Goal: Find specific page/section: Find specific page/section

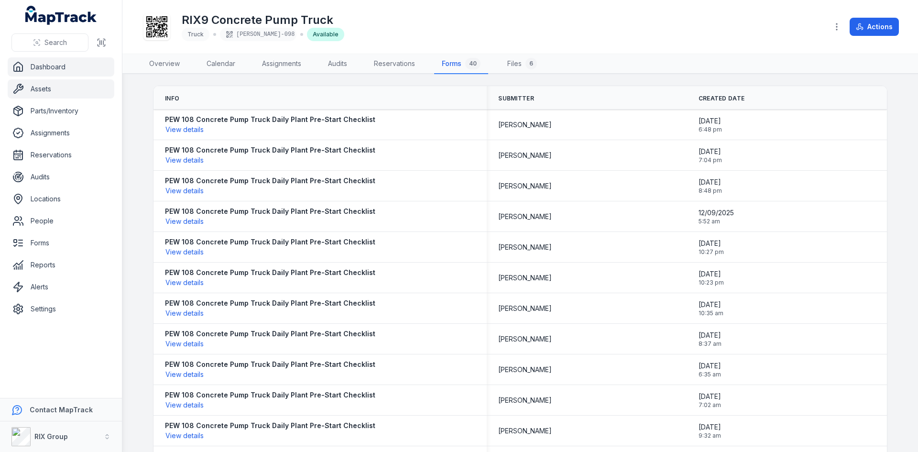
drag, startPoint x: 71, startPoint y: 70, endPoint x: 63, endPoint y: 65, distance: 10.1
click at [71, 70] on link "Dashboard" at bounding box center [61, 66] width 107 height 19
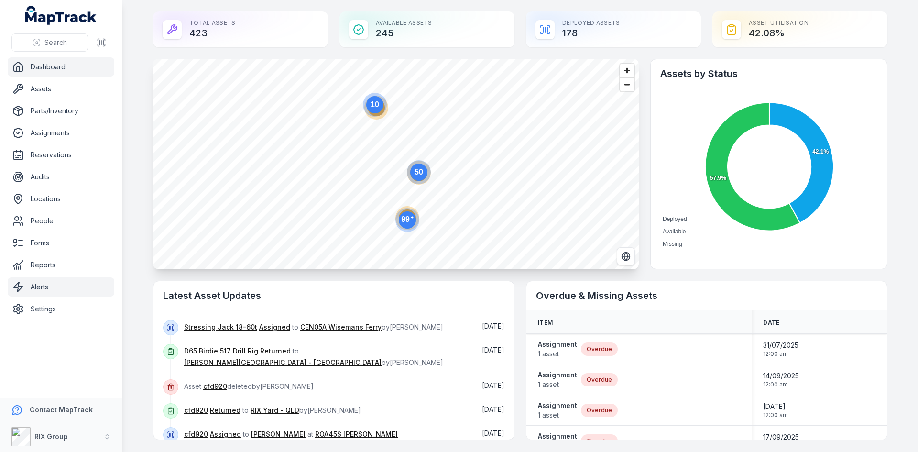
click at [37, 290] on link "Alerts" at bounding box center [61, 286] width 107 height 19
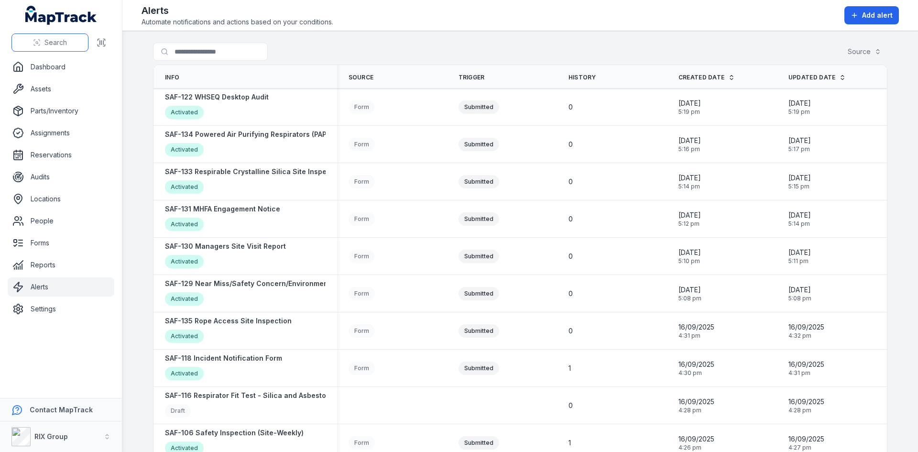
click at [75, 42] on button "Search" at bounding box center [49, 42] width 77 height 18
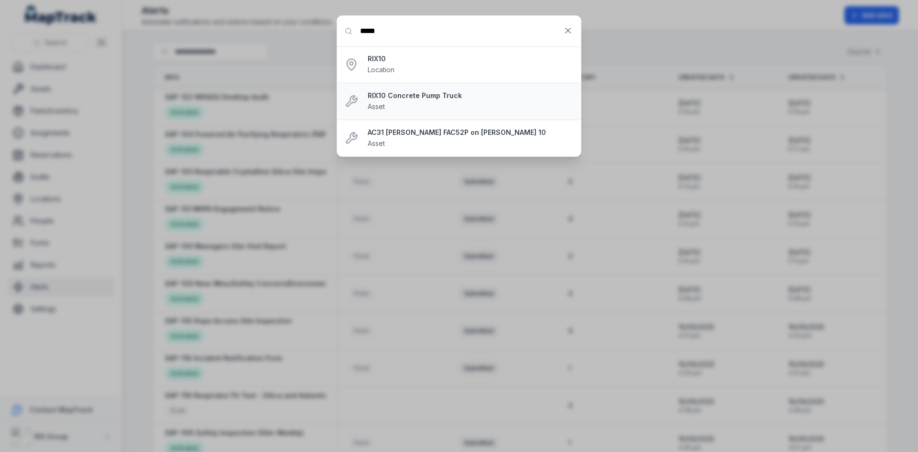
type input "*****"
click at [417, 98] on strong "RIX10 Concrete Pump Truck" at bounding box center [471, 96] width 206 height 10
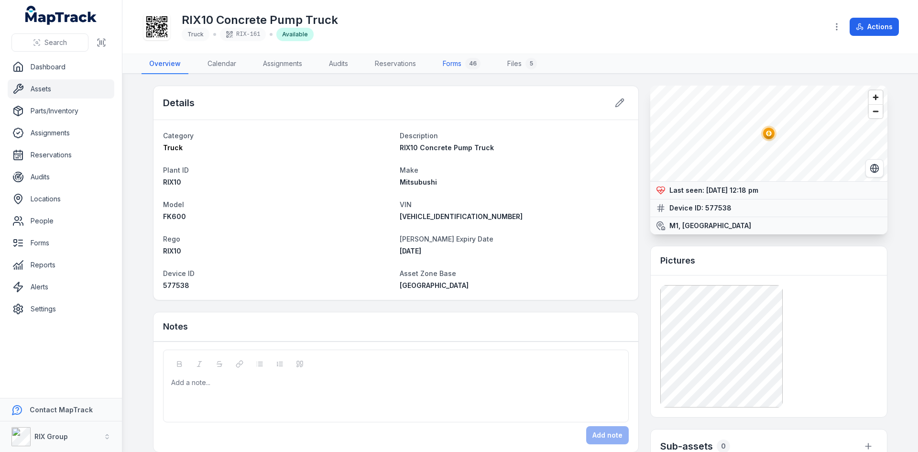
click at [460, 66] on link "Forms 46" at bounding box center [461, 64] width 53 height 20
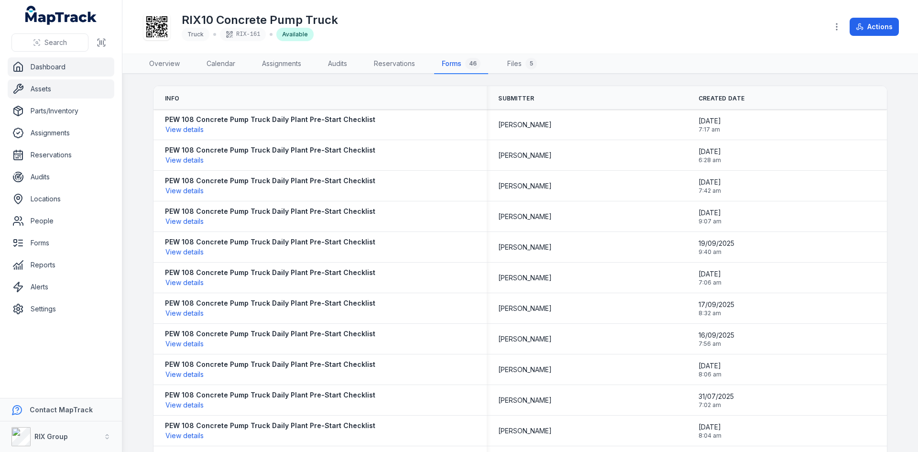
click at [60, 67] on link "Dashboard" at bounding box center [61, 66] width 107 height 19
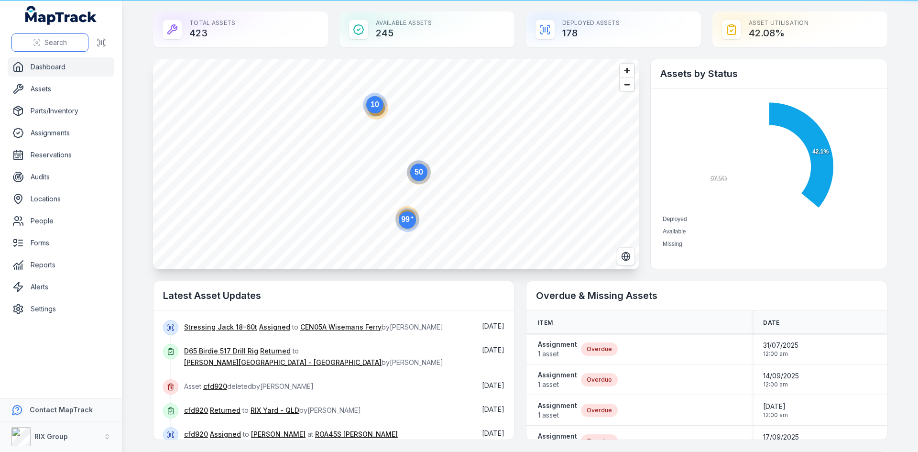
click at [51, 41] on span "Search" at bounding box center [55, 43] width 22 height 10
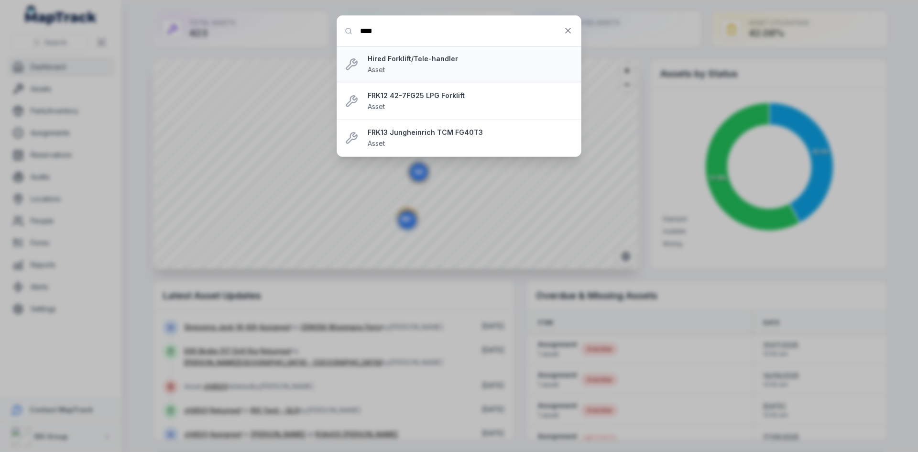
type input "****"
click at [468, 65] on div "Hired Forklift/Tele-handler Asset" at bounding box center [471, 64] width 206 height 21
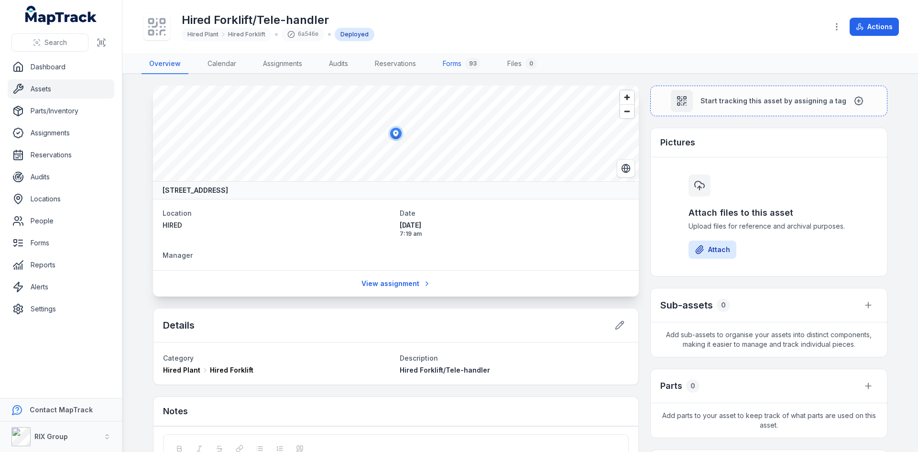
click at [466, 64] on link "Forms 93" at bounding box center [461, 64] width 53 height 20
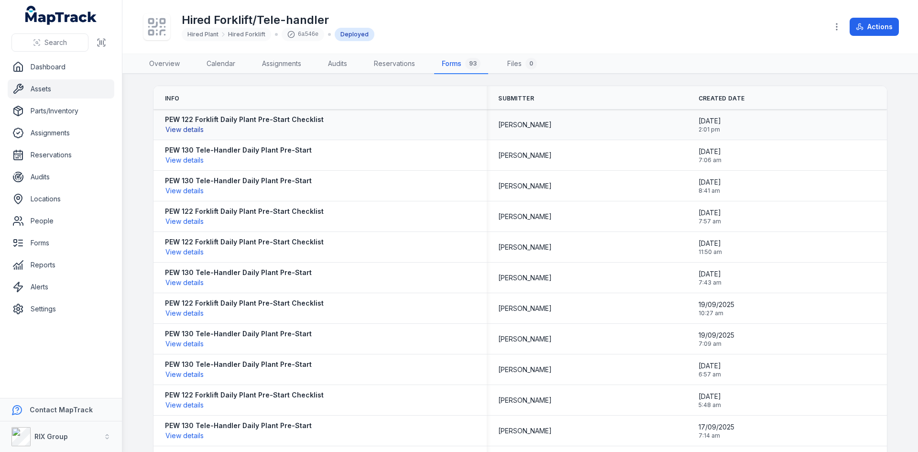
click at [183, 130] on button "View details" at bounding box center [184, 129] width 39 height 11
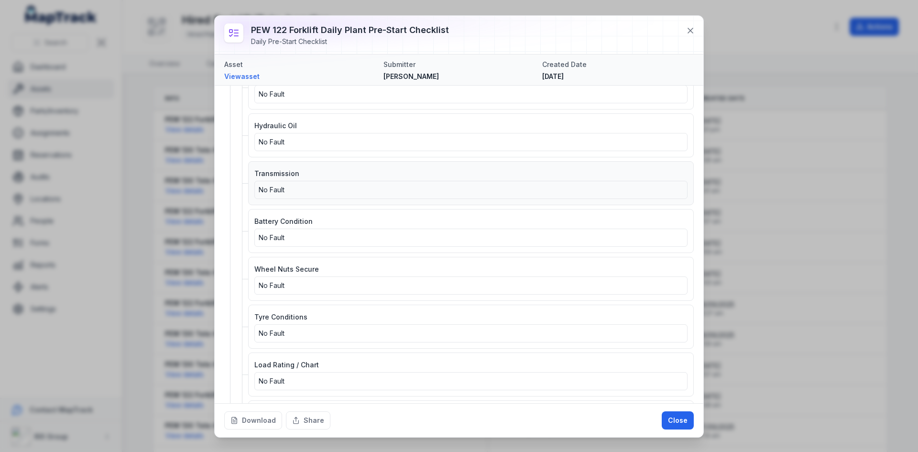
scroll to position [478, 0]
click at [693, 34] on icon at bounding box center [691, 31] width 10 height 10
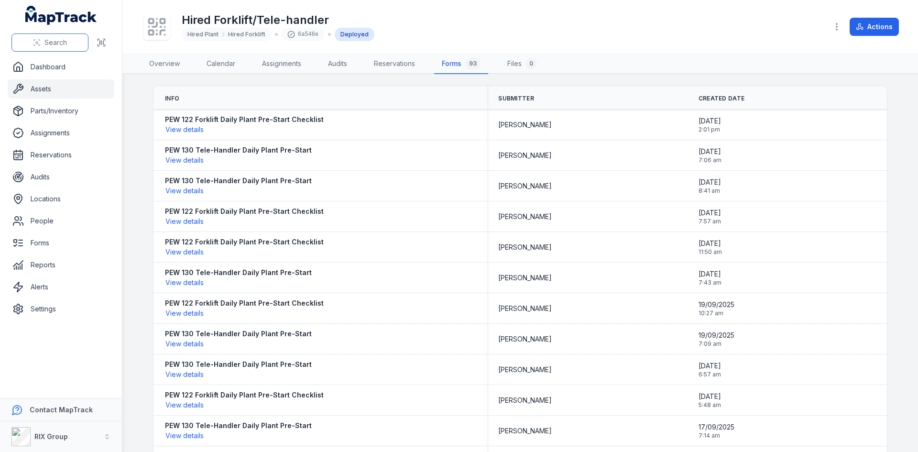
click at [72, 41] on button "Search" at bounding box center [49, 42] width 77 height 18
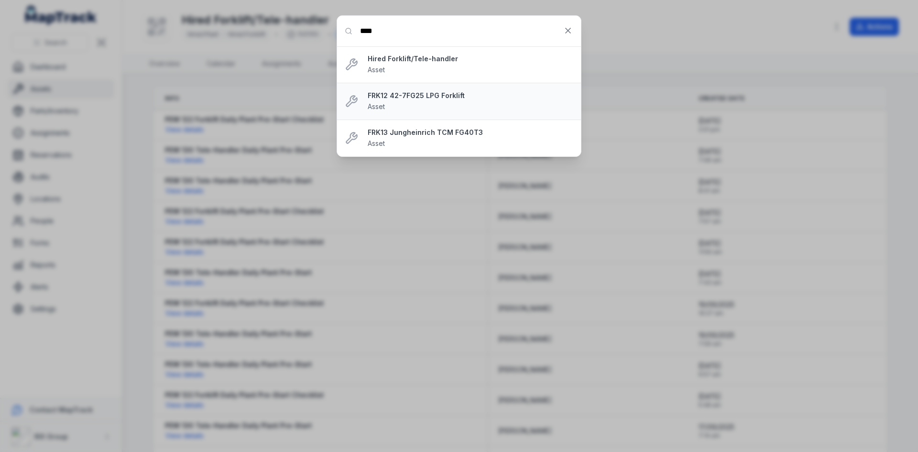
type input "****"
click at [425, 101] on div "FRK12 42-7FG25 LPG Forklift Asset" at bounding box center [471, 101] width 206 height 21
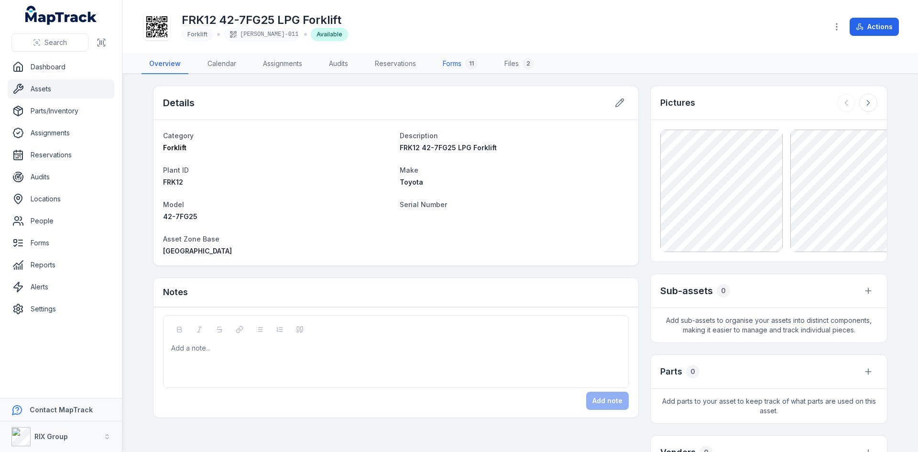
click at [454, 65] on link "Forms 11" at bounding box center [460, 64] width 50 height 20
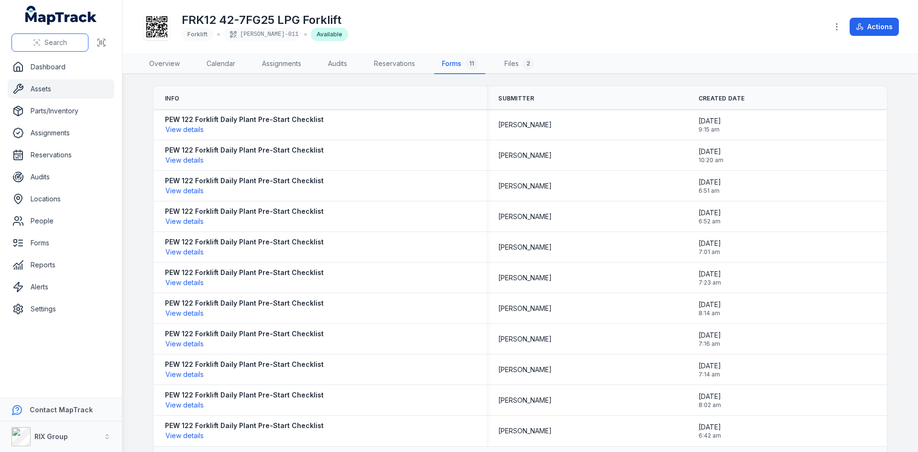
click at [69, 44] on button "Search" at bounding box center [49, 42] width 77 height 18
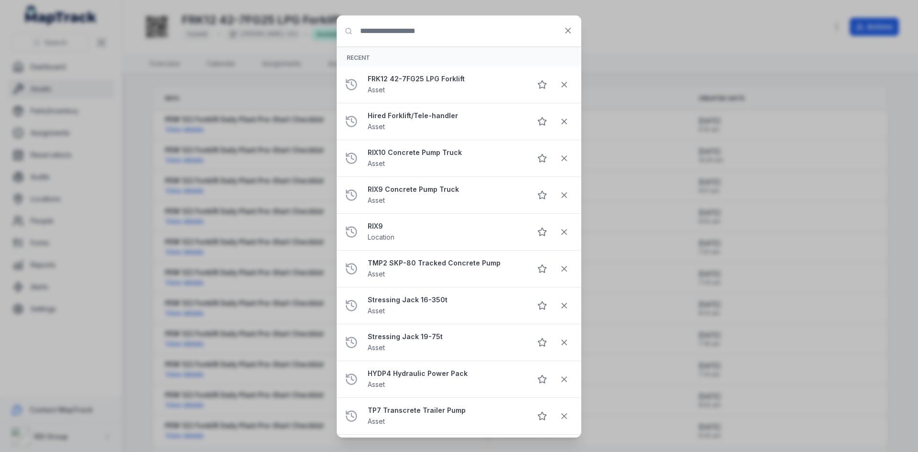
click at [414, 35] on input "Search for anything" at bounding box center [459, 31] width 244 height 31
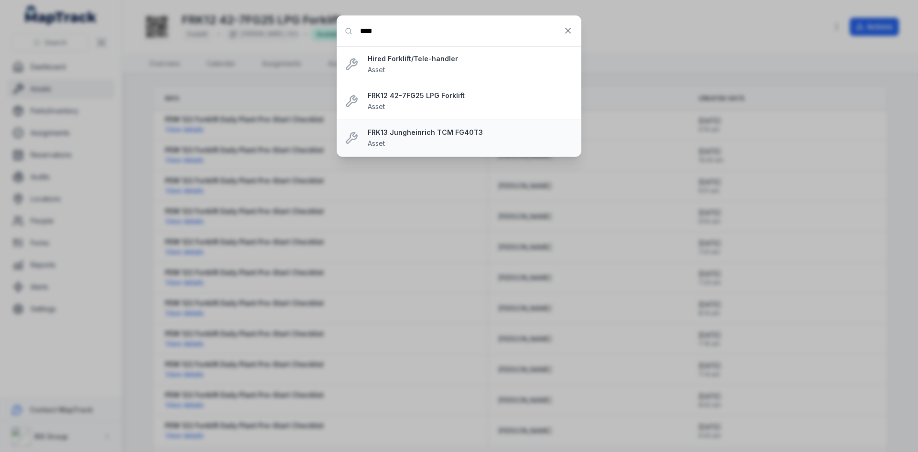
type input "****"
click at [429, 141] on div "FRK13 Jungheinrich TCM FG40T3 Asset" at bounding box center [471, 138] width 206 height 21
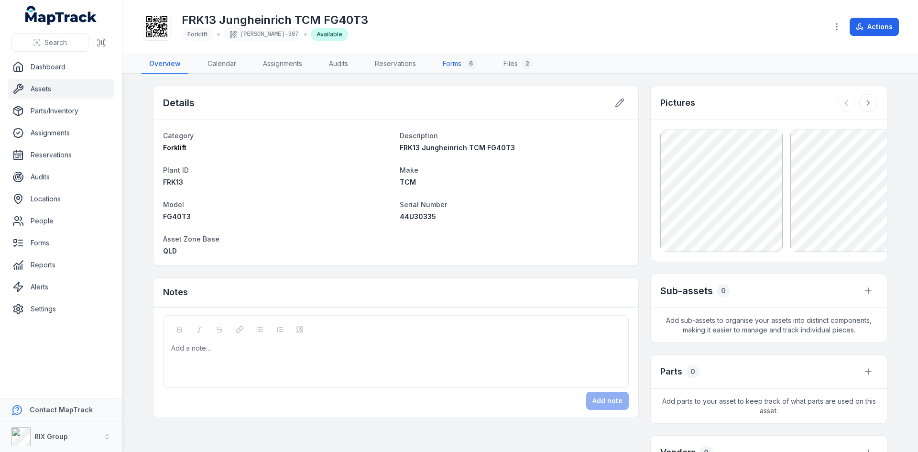
click at [451, 63] on link "Forms 6" at bounding box center [459, 64] width 49 height 20
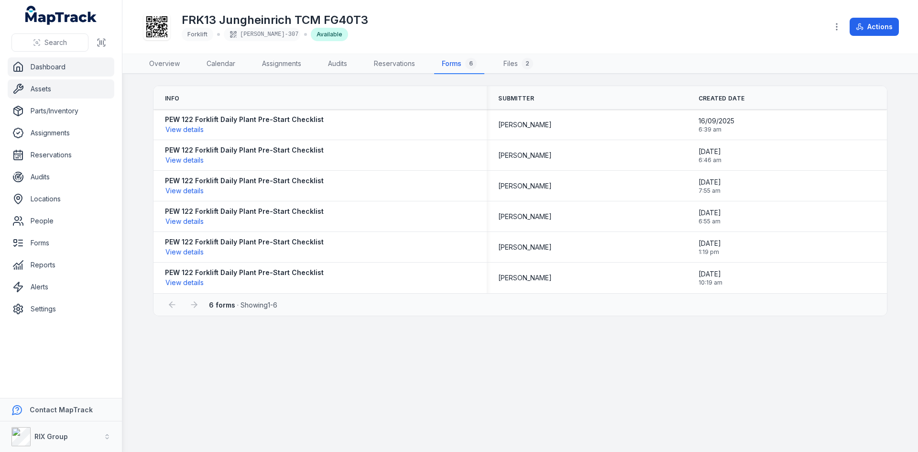
click at [37, 70] on link "Dashboard" at bounding box center [61, 66] width 107 height 19
